Goal: Task Accomplishment & Management: Use online tool/utility

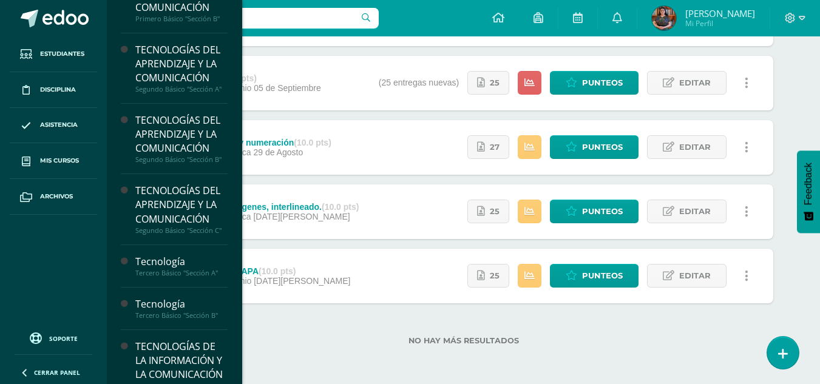
scroll to position [104, 0]
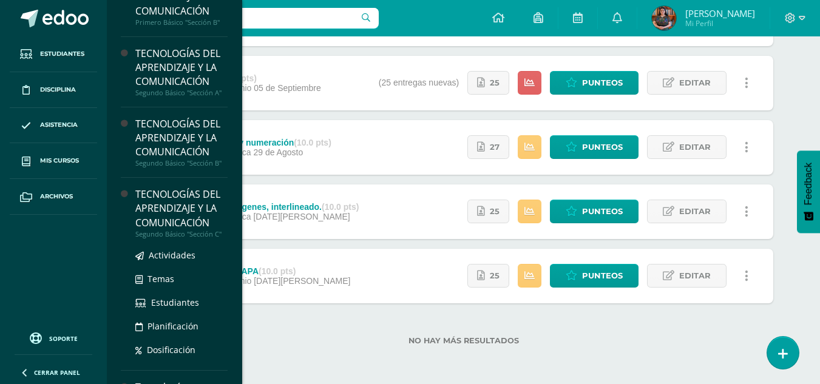
click at [180, 219] on div "TECNOLOGÍAS DEL APRENDIZAJE Y LA COMUNICACIÓN" at bounding box center [181, 209] width 92 height 42
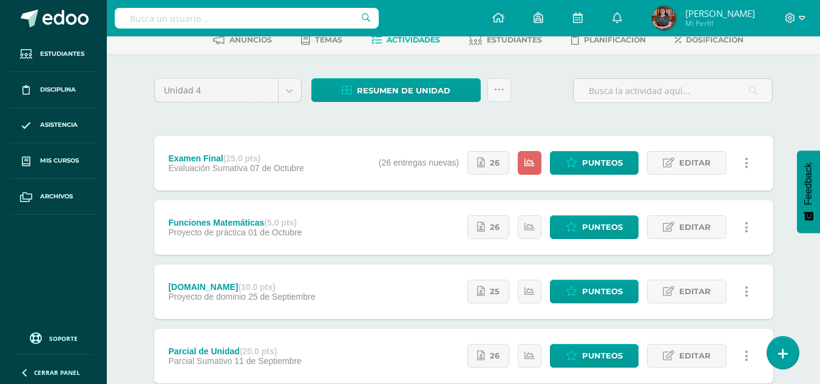
scroll to position [38, 0]
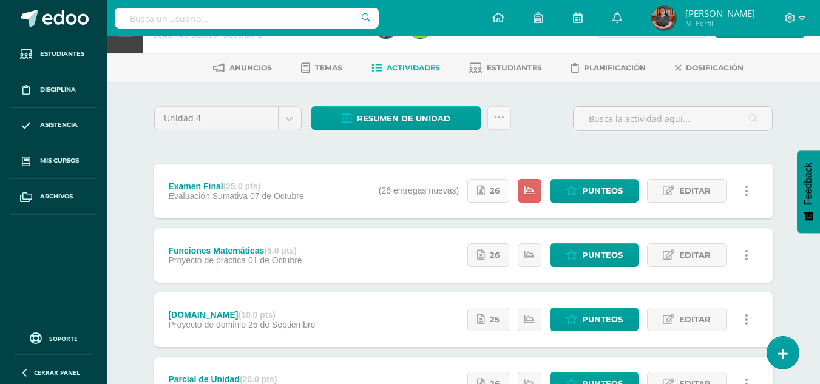
click at [482, 199] on link "26" at bounding box center [489, 191] width 42 height 24
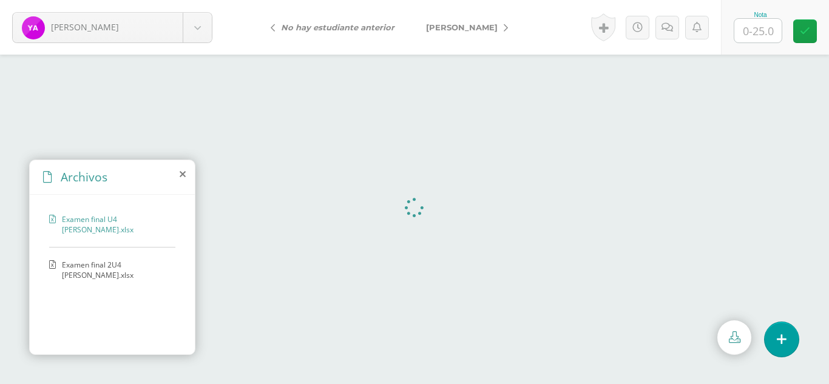
click at [100, 264] on span "Examen final 2U4 [PERSON_NAME].xlsx" at bounding box center [115, 270] width 107 height 21
click at [112, 217] on span "Examen final U4 [PERSON_NAME].xlsx" at bounding box center [115, 224] width 107 height 21
